Goal: Information Seeking & Learning: Learn about a topic

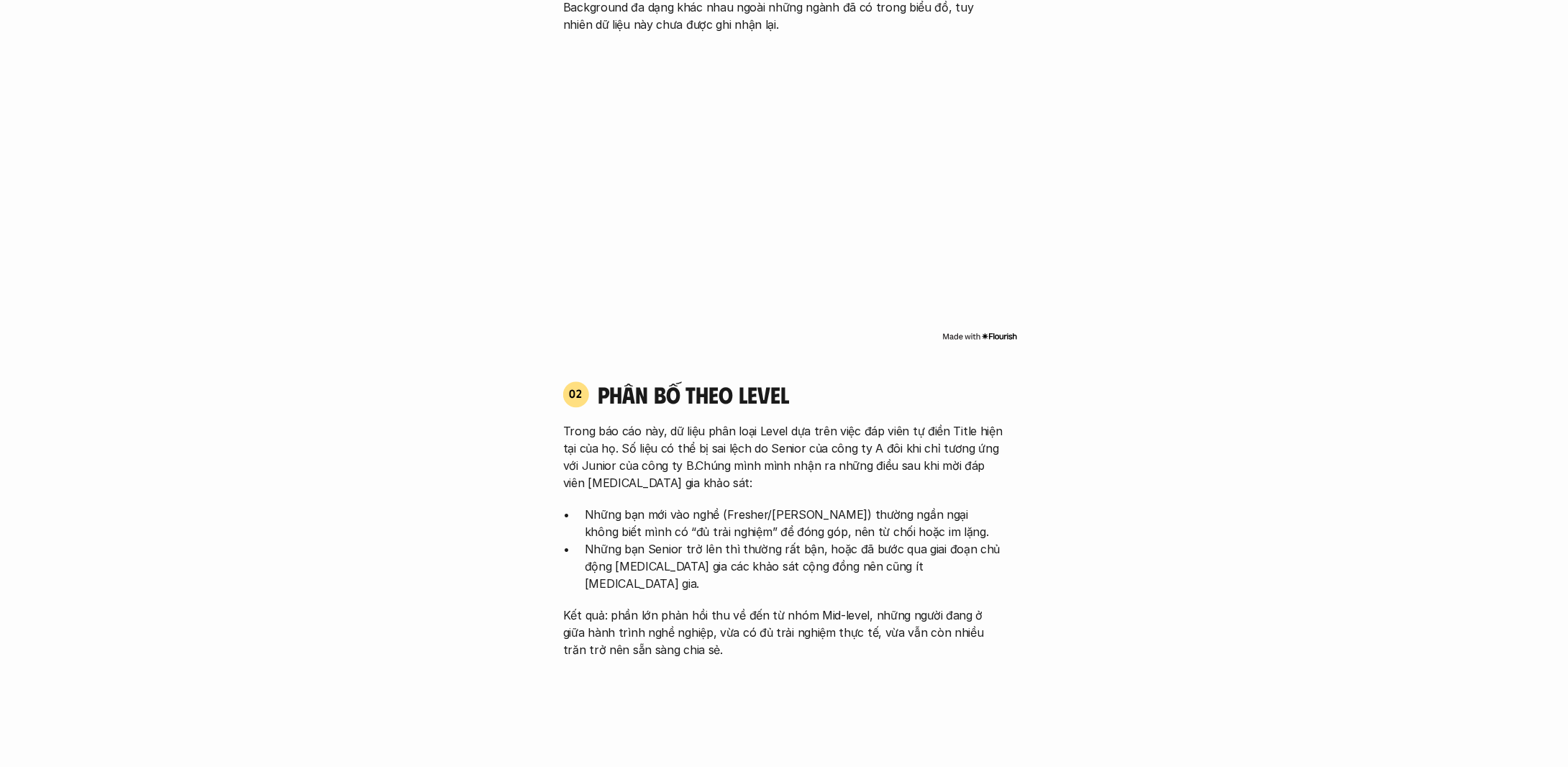
scroll to position [1367, 0]
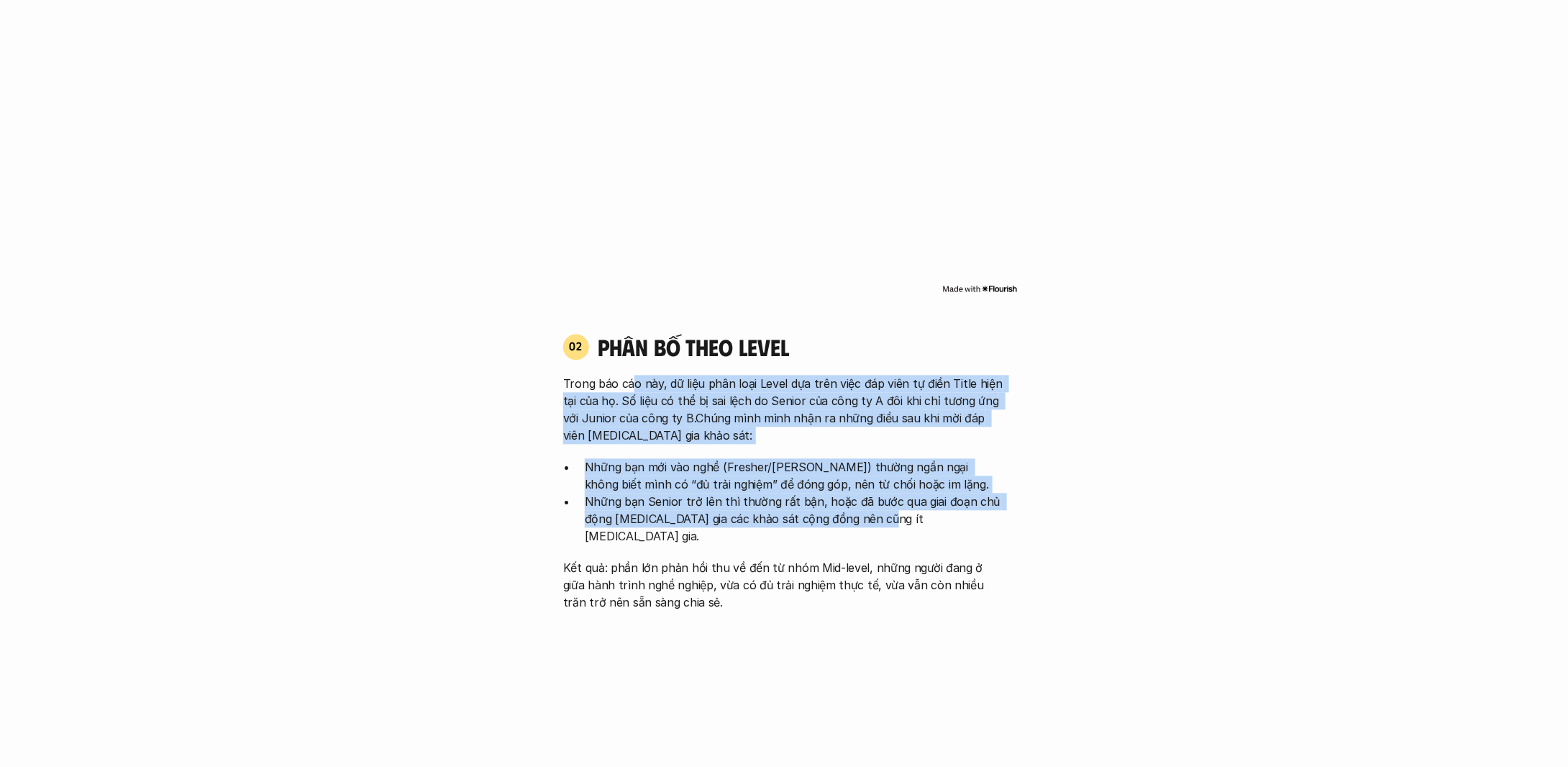
drag, startPoint x: 648, startPoint y: 395, endPoint x: 878, endPoint y: 522, distance: 262.7
click at [875, 521] on div "Trong báo cáo này, dữ liệu phân loại Level dựa trên việc đáp viên tự điền Title…" at bounding box center [784, 493] width 442 height 236
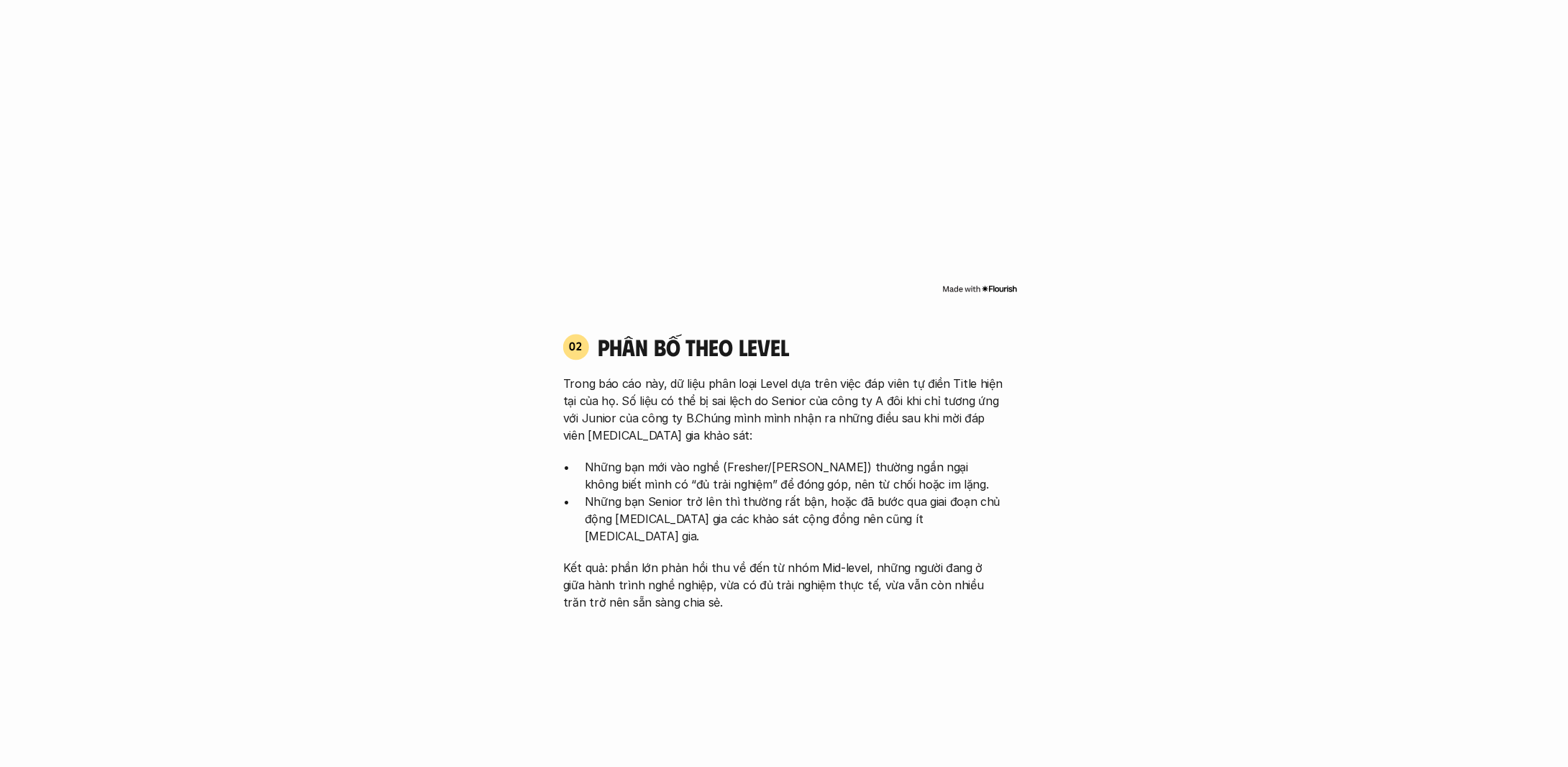
drag, startPoint x: 616, startPoint y: 481, endPoint x: 779, endPoint y: 483, distance: 163.0
click at [779, 483] on p "Những bạn mới vào nghề (Fresher/[PERSON_NAME]) thường ngần ngại không biết mình…" at bounding box center [795, 475] width 420 height 34
click at [893, 496] on p "Những bạn Senior trở lên thì thường rất bận, hoặc đã bước qua giai đoạn chủ độn…" at bounding box center [795, 519] width 420 height 52
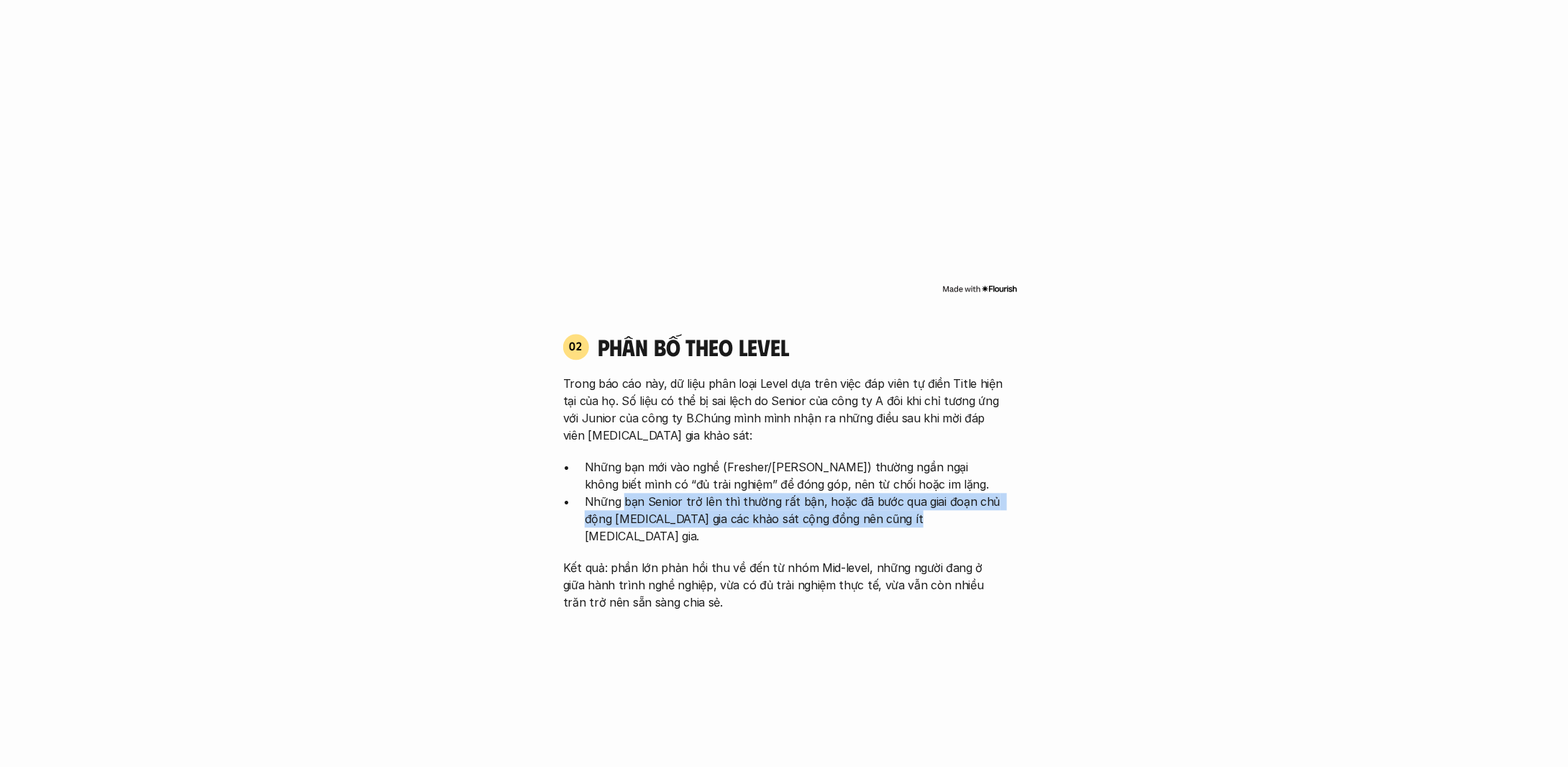
drag, startPoint x: 646, startPoint y: 510, endPoint x: 912, endPoint y: 515, distance: 266.0
click at [907, 515] on p "Những bạn Senior trở lên thì thường rất bận, hoặc đã bước qua giai đoạn chủ độn…" at bounding box center [795, 519] width 420 height 52
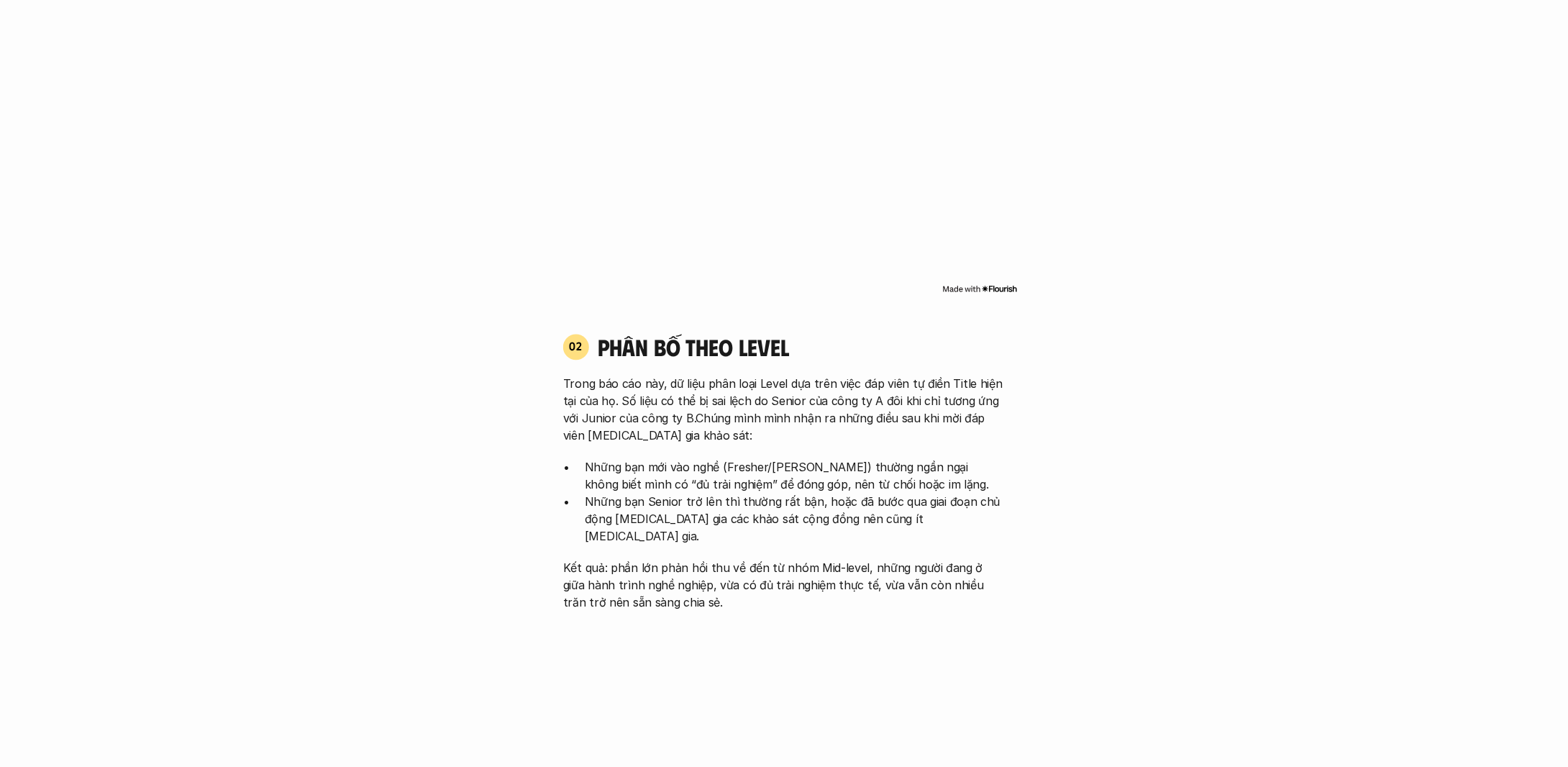
click at [954, 489] on p "Những bạn mới vào nghề (Fresher/[PERSON_NAME]) thường ngần ngại không biết mình…" at bounding box center [795, 475] width 420 height 34
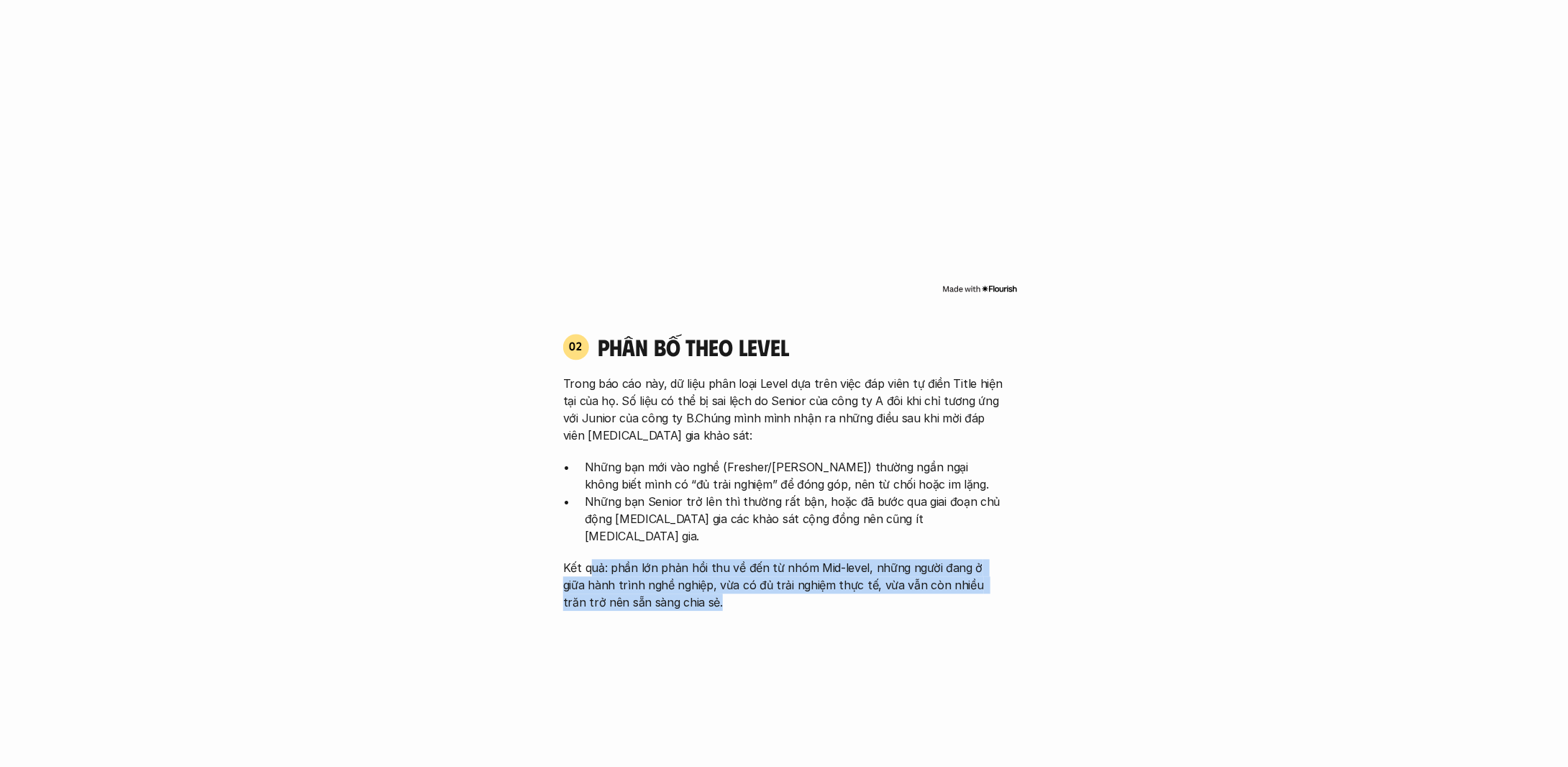
drag, startPoint x: 644, startPoint y: 558, endPoint x: 748, endPoint y: 590, distance: 108.8
click at [748, 590] on p "Kết quả: phần lớn phản hồi thu về đến từ nhóm Mid-level, những người đang ở giữ…" at bounding box center [784, 585] width 442 height 52
